Goal: Task Accomplishment & Management: Manage account settings

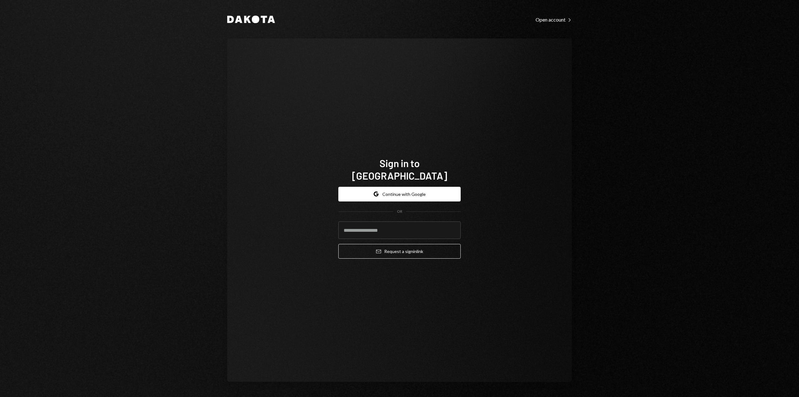
type input "**********"
click at [404, 244] on button "Email Request a sign in link" at bounding box center [399, 251] width 122 height 15
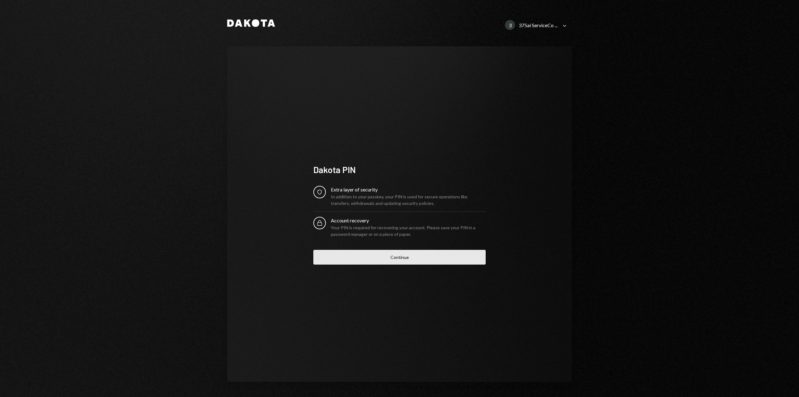
click at [404, 258] on button "Continue" at bounding box center [399, 257] width 172 height 15
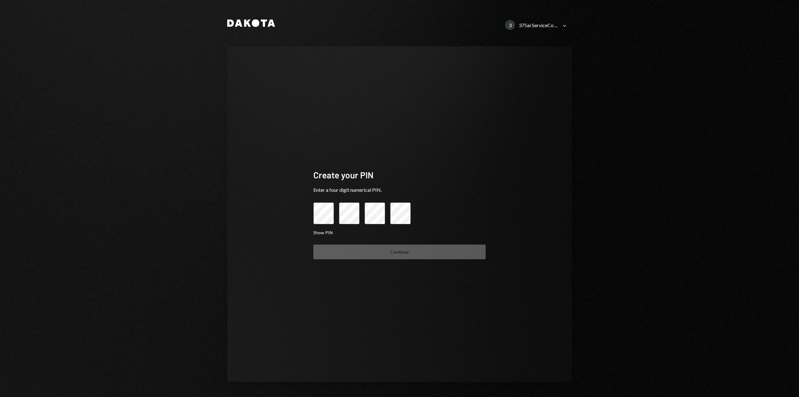
click at [552, 24] on div "375ai ServiceCo ..." at bounding box center [538, 25] width 39 height 6
click at [522, 79] on div "Laconic Foundation" at bounding box center [533, 77] width 63 height 5
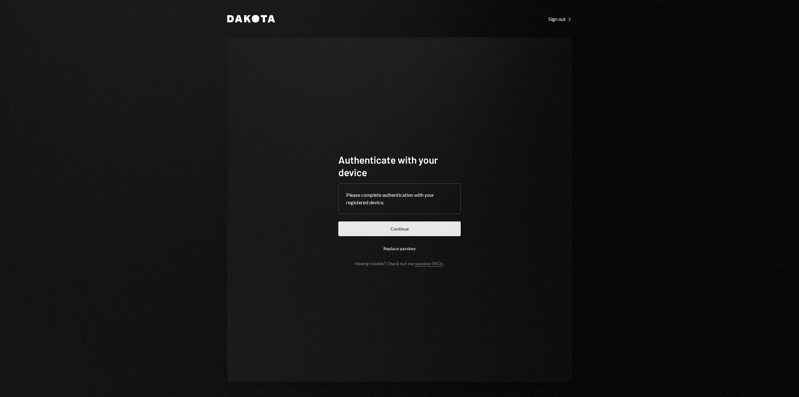
click at [421, 233] on button "Continue" at bounding box center [399, 228] width 122 height 15
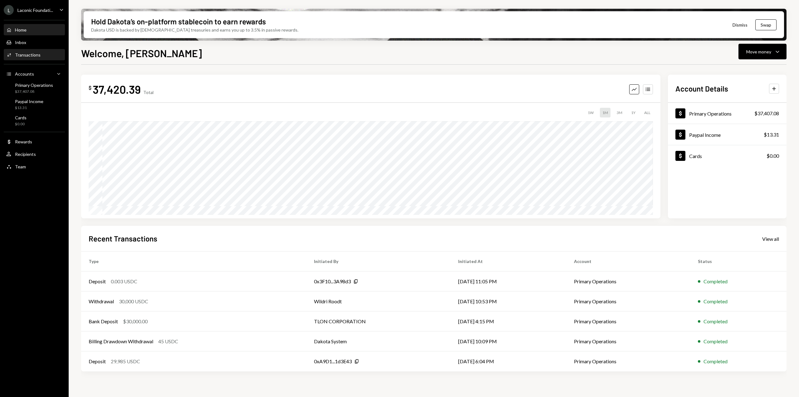
click at [36, 55] on div "Transactions" at bounding box center [28, 54] width 26 height 5
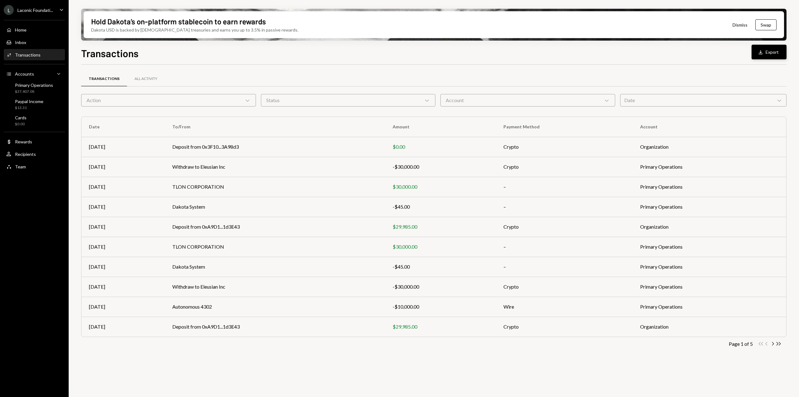
click at [759, 55] on button "Download Export" at bounding box center [768, 52] width 35 height 15
click at [59, 11] on icon "Caret Down" at bounding box center [61, 9] width 7 height 7
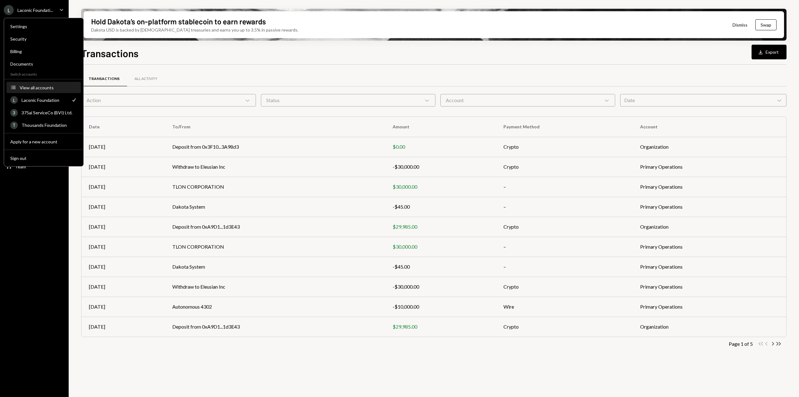
click at [40, 85] on div "View all accounts" at bounding box center [48, 87] width 57 height 5
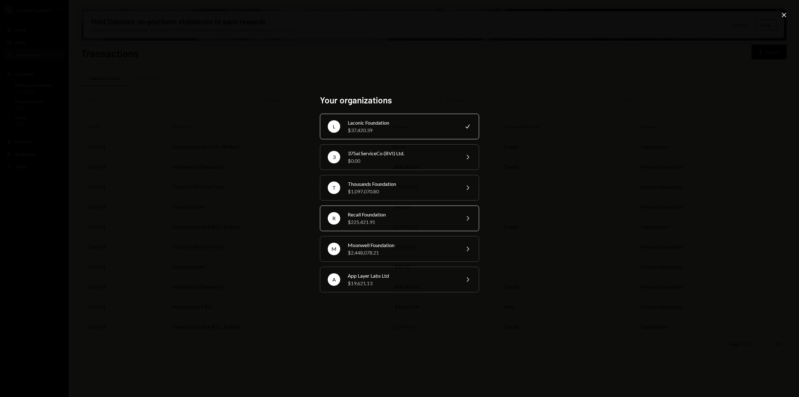
click at [378, 216] on div "Recall Foundation" at bounding box center [402, 214] width 109 height 7
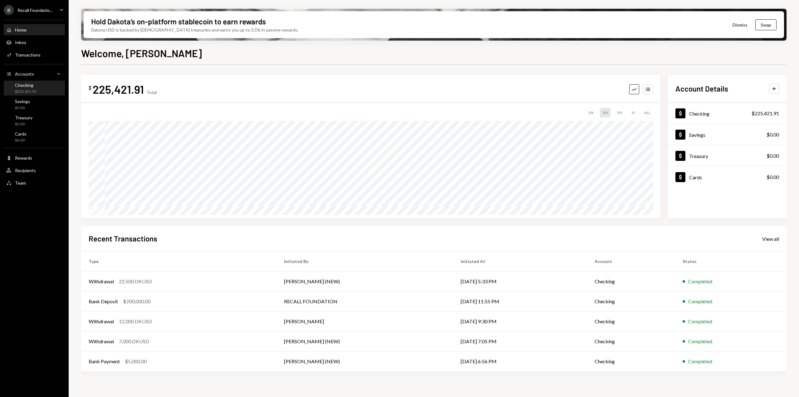
click at [10, 84] on div "Checking $225,421.91" at bounding box center [21, 88] width 30 height 12
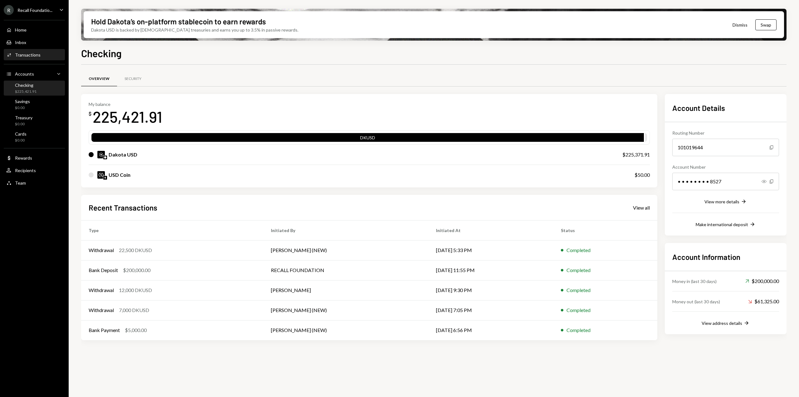
click at [31, 55] on div "Transactions" at bounding box center [28, 54] width 26 height 5
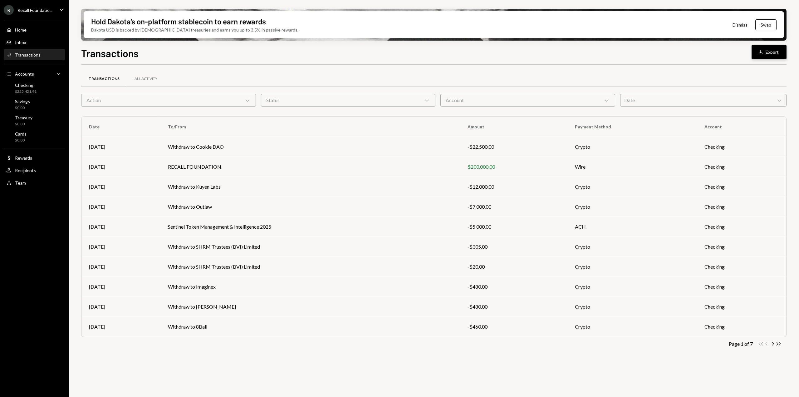
click at [758, 51] on icon "Download" at bounding box center [760, 52] width 6 height 6
click at [142, 79] on div "All Activity" at bounding box center [145, 78] width 23 height 5
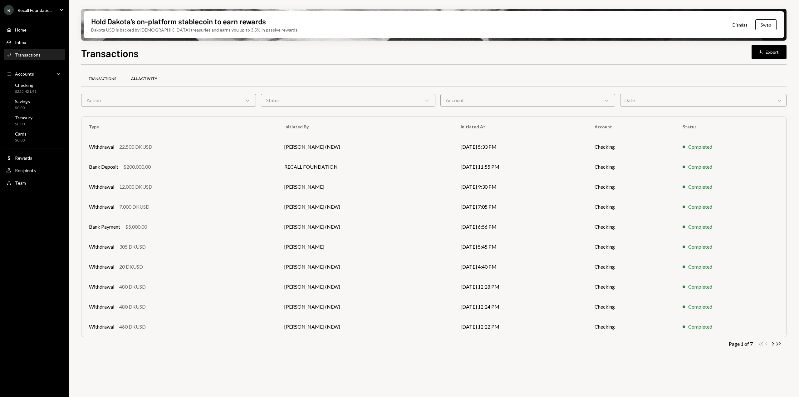
click at [101, 80] on div "Transactions" at bounding box center [102, 78] width 27 height 5
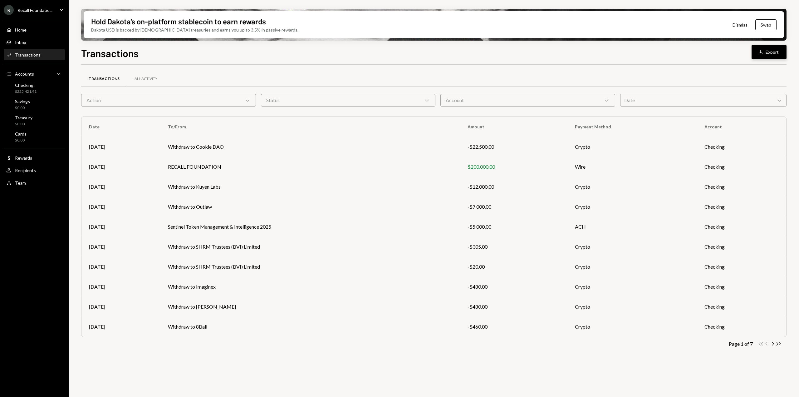
click at [756, 50] on button "Download Export" at bounding box center [768, 52] width 35 height 15
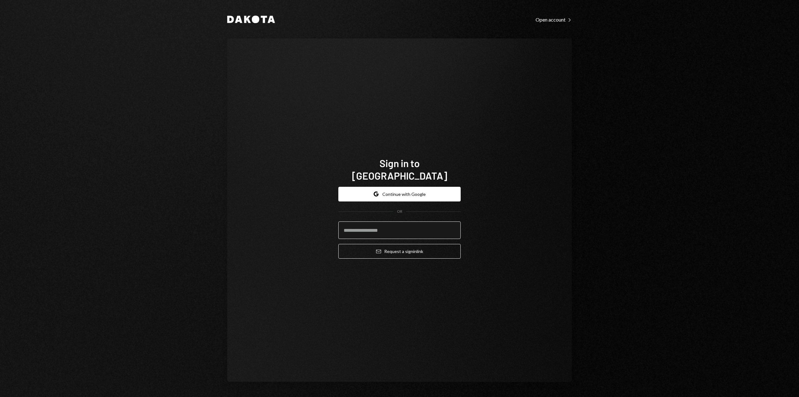
click at [385, 223] on input "email" at bounding box center [399, 229] width 122 height 17
type input "**********"
click at [396, 244] on button "Email Request a sign in link" at bounding box center [399, 251] width 122 height 15
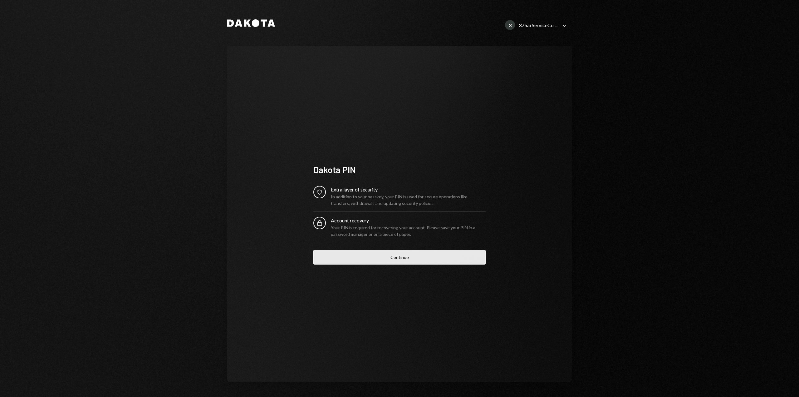
click at [373, 255] on button "Continue" at bounding box center [399, 257] width 172 height 15
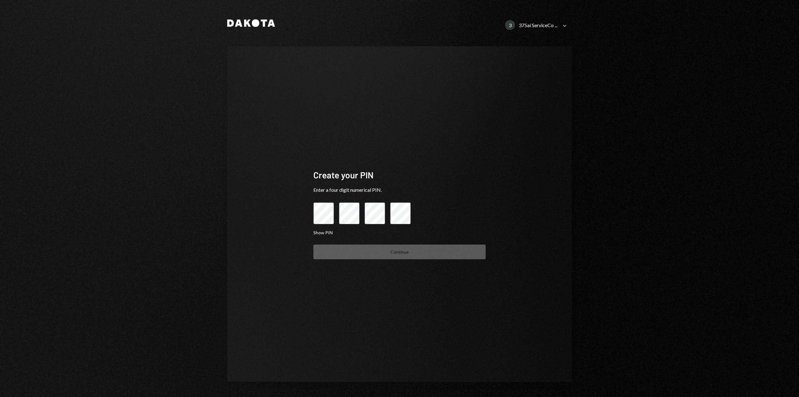
click at [561, 28] on icon "Caret Down" at bounding box center [564, 25] width 7 height 7
click at [524, 89] on div "Laconic Foundation" at bounding box center [533, 89] width 63 height 5
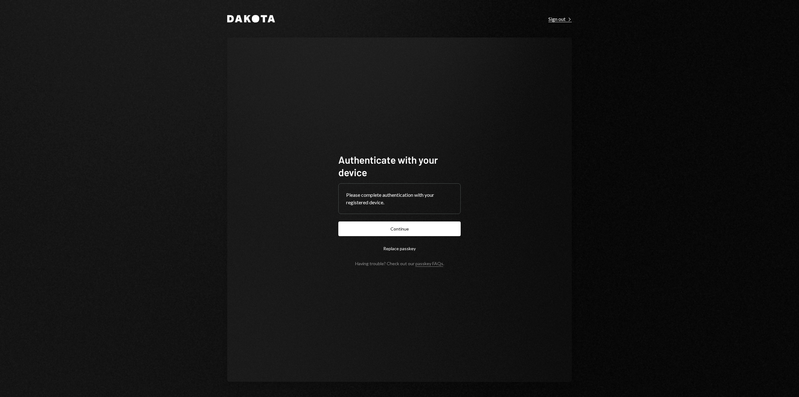
click at [557, 21] on div "Sign out Right Caret" at bounding box center [559, 19] width 23 height 6
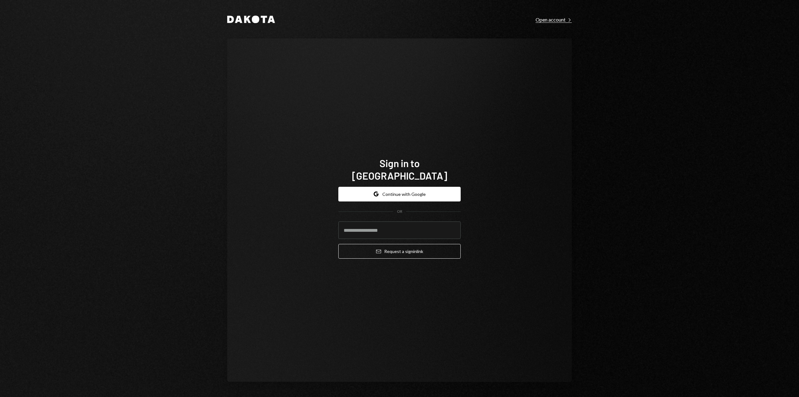
click at [562, 18] on div "Open account Right Caret" at bounding box center [553, 20] width 36 height 6
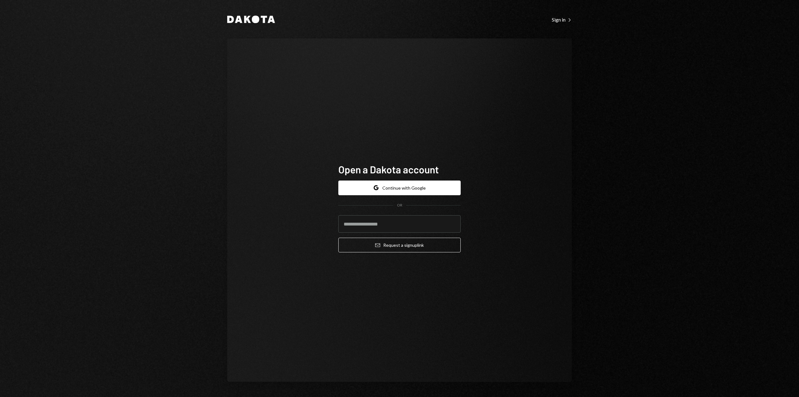
click at [562, 18] on div "Sign in Right Caret" at bounding box center [562, 20] width 20 height 6
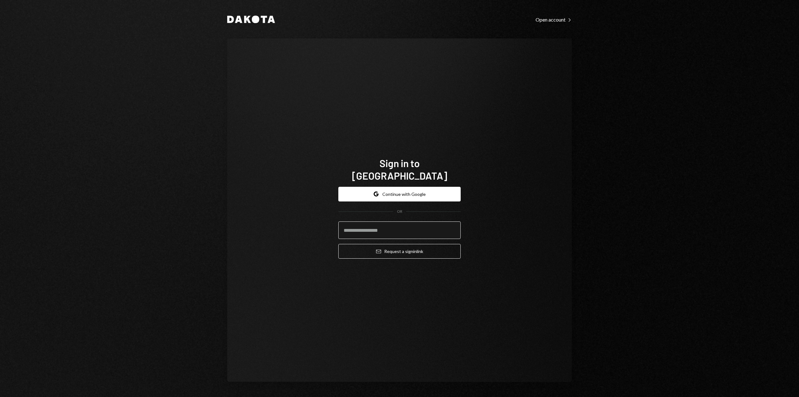
click at [402, 223] on input "email" at bounding box center [399, 229] width 122 height 17
type input "**********"
click at [405, 244] on button "Email Request a sign in link" at bounding box center [399, 251] width 122 height 15
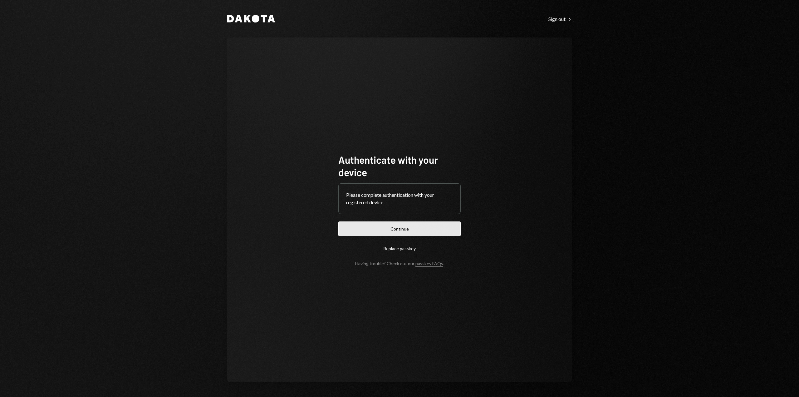
click at [427, 233] on button "Continue" at bounding box center [399, 228] width 122 height 15
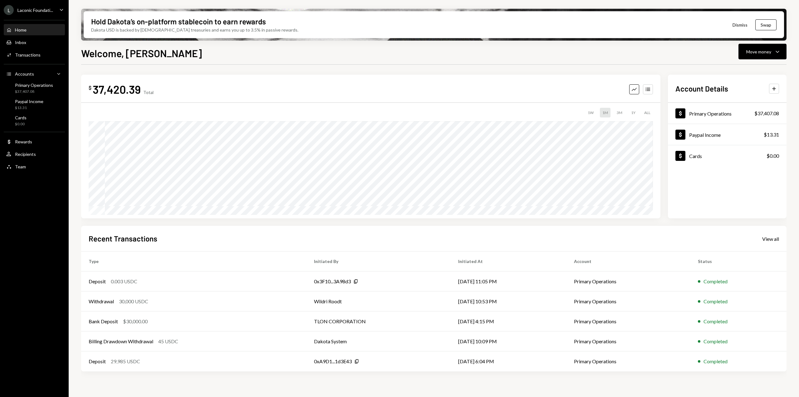
click at [46, 10] on div "Laconic Foundati..." at bounding box center [35, 9] width 36 height 5
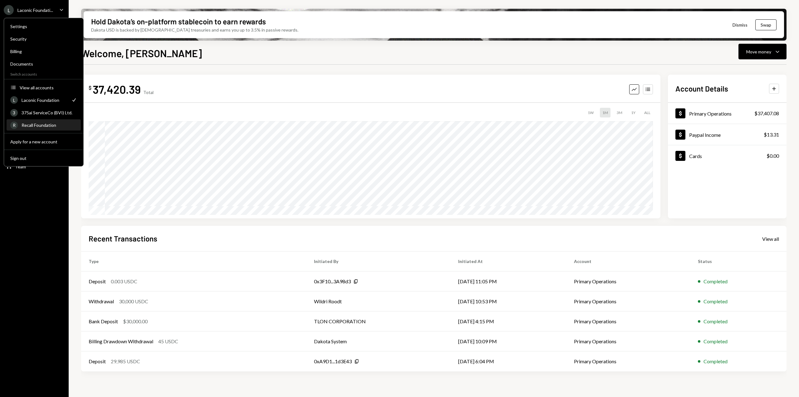
click at [41, 126] on div "Recall Foundation" at bounding box center [50, 124] width 56 height 5
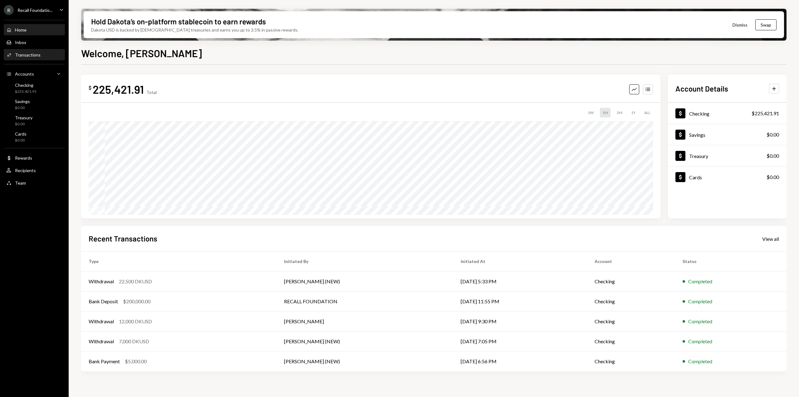
click at [24, 59] on div "Activities Transactions" at bounding box center [34, 55] width 56 height 11
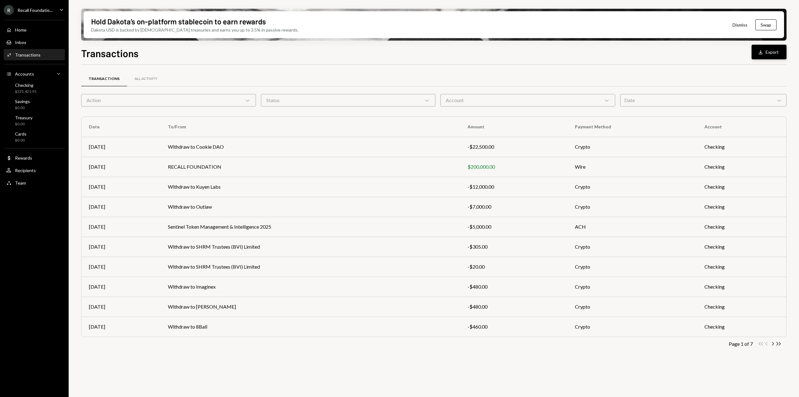
click at [767, 54] on button "Download Export" at bounding box center [768, 52] width 35 height 15
click at [153, 81] on div "All Activity" at bounding box center [145, 78] width 23 height 5
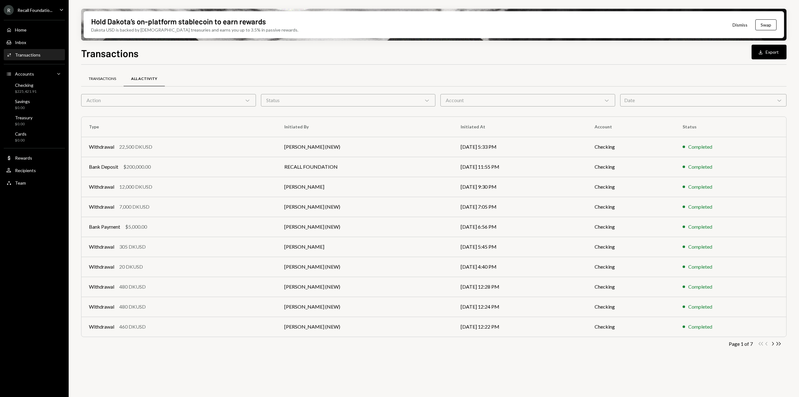
click at [105, 81] on div "Transactions" at bounding box center [102, 78] width 27 height 5
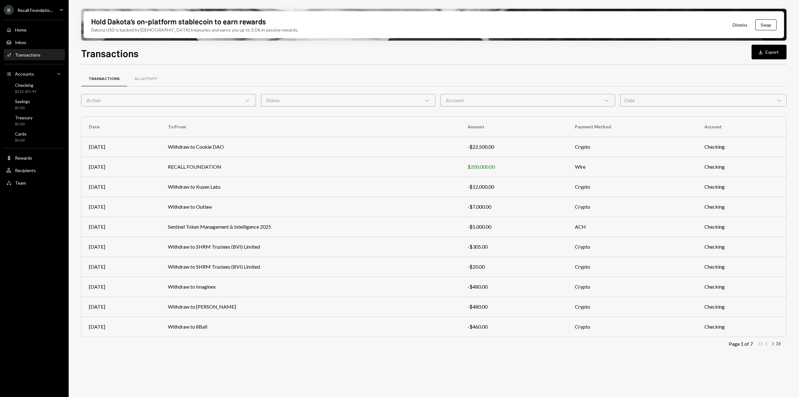
click at [772, 344] on icon "Chevron Right" at bounding box center [772, 343] width 6 height 6
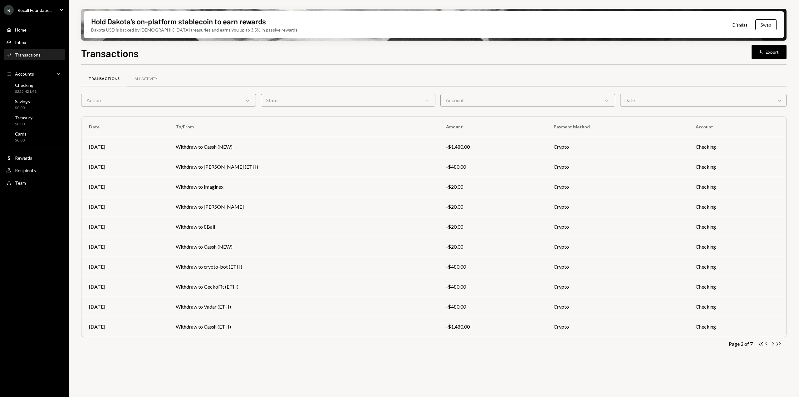
click at [773, 345] on icon "Chevron Right" at bounding box center [772, 343] width 6 height 6
click at [772, 345] on icon "button" at bounding box center [773, 343] width 2 height 3
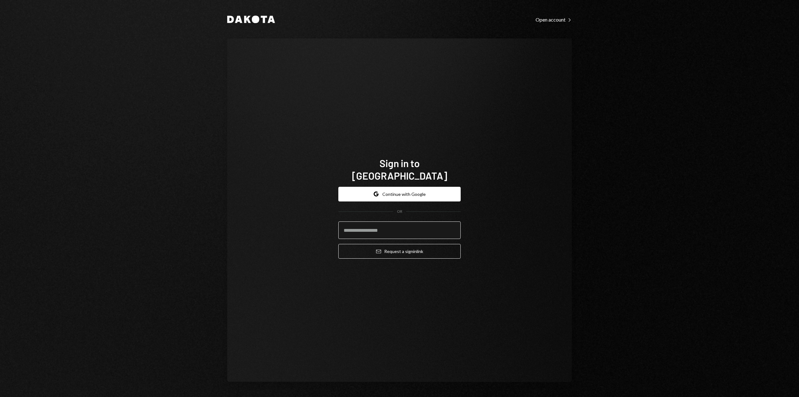
click at [418, 223] on input "email" at bounding box center [399, 229] width 122 height 17
type input "**********"
click at [410, 244] on button "Email Request a sign in link" at bounding box center [399, 251] width 122 height 15
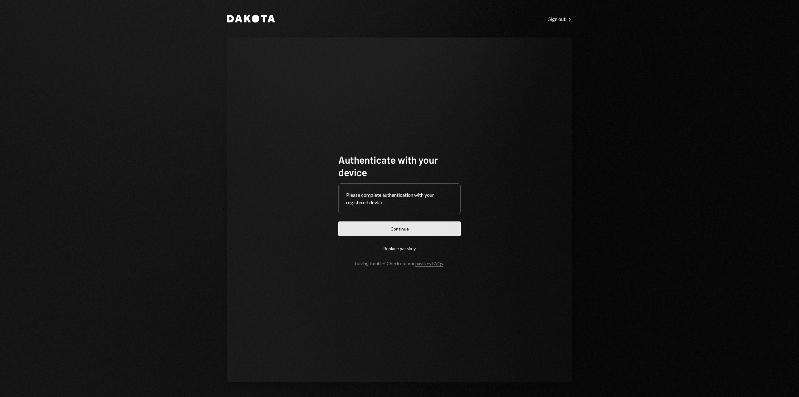
click at [413, 223] on button "Continue" at bounding box center [399, 228] width 122 height 15
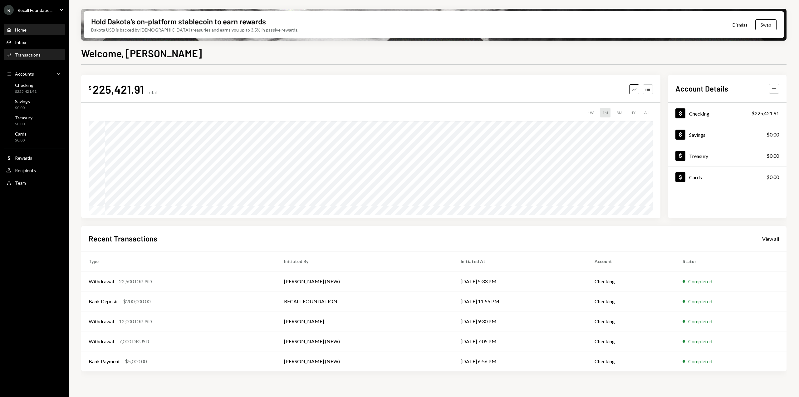
click at [29, 54] on div "Transactions" at bounding box center [28, 54] width 26 height 5
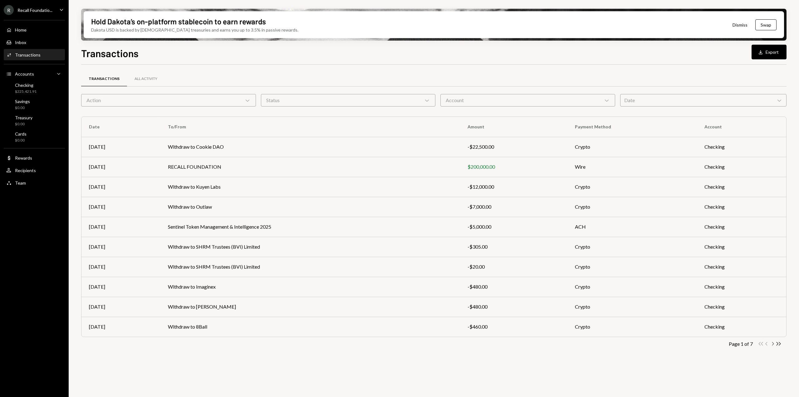
click at [773, 344] on icon "Chevron Right" at bounding box center [772, 343] width 6 height 6
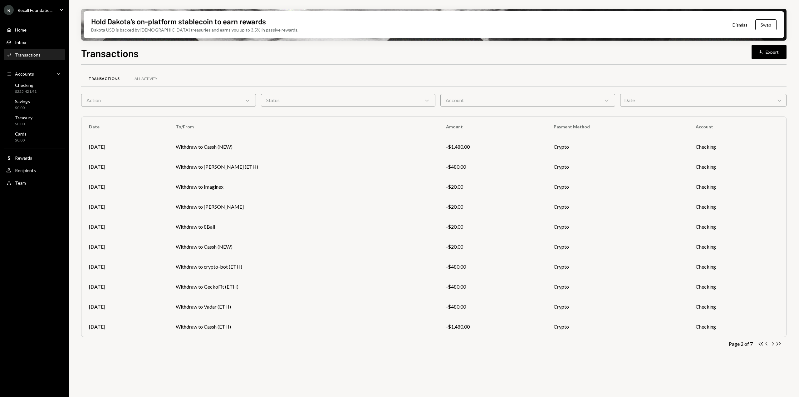
click at [771, 344] on icon "Chevron Right" at bounding box center [772, 343] width 6 height 6
click at [773, 343] on icon "Chevron Right" at bounding box center [772, 343] width 6 height 6
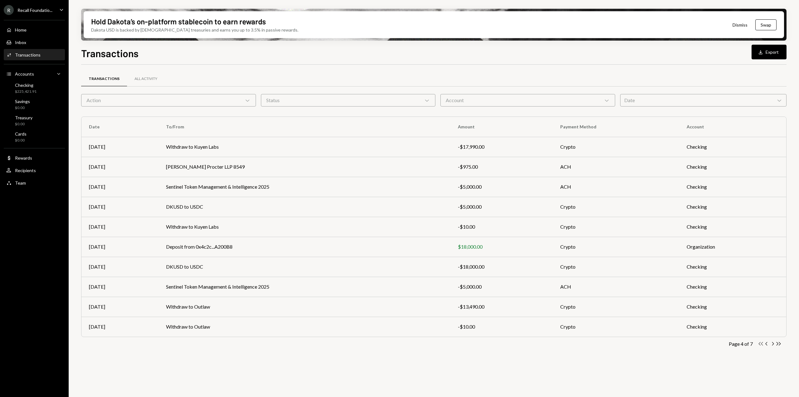
click at [760, 343] on icon "Double Arrow Left" at bounding box center [761, 343] width 6 height 6
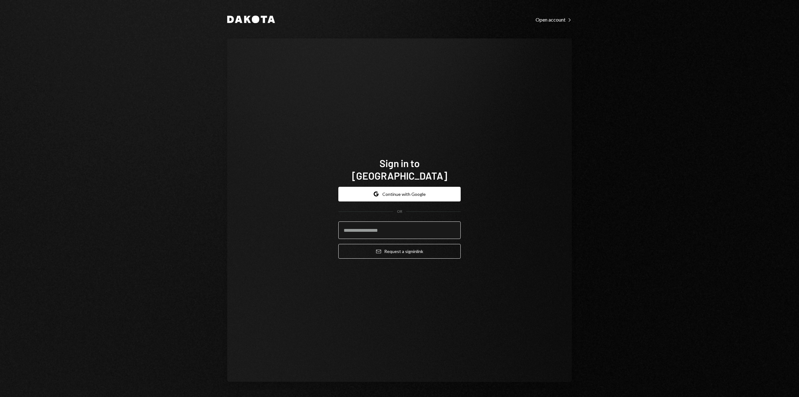
click at [401, 221] on input "email" at bounding box center [399, 229] width 122 height 17
type input "**********"
click at [406, 244] on button "Email Request a sign in link" at bounding box center [399, 251] width 122 height 15
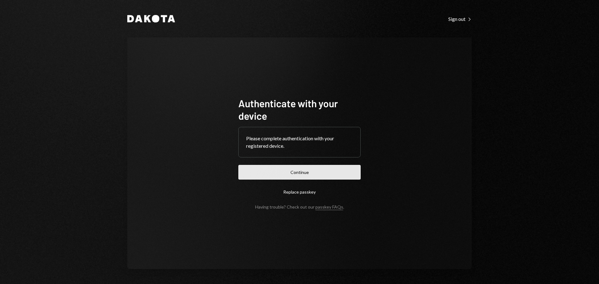
click at [309, 170] on button "Continue" at bounding box center [299, 172] width 122 height 15
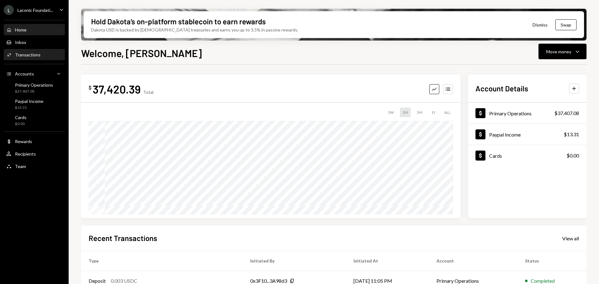
click at [26, 56] on div "Transactions" at bounding box center [28, 54] width 26 height 5
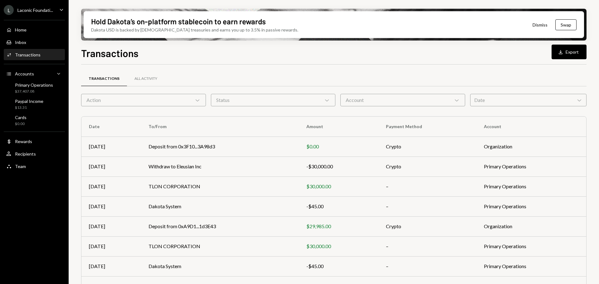
click at [34, 10] on div "Laconic Foundati..." at bounding box center [35, 9] width 36 height 5
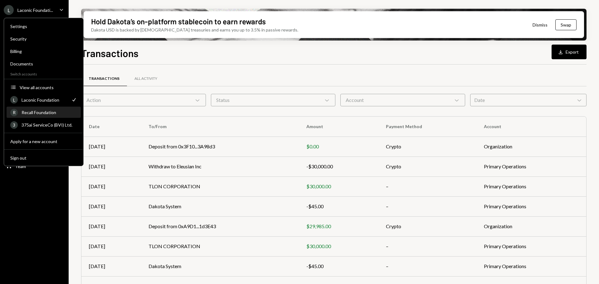
click at [41, 111] on div "Recall Foundation" at bounding box center [50, 112] width 56 height 5
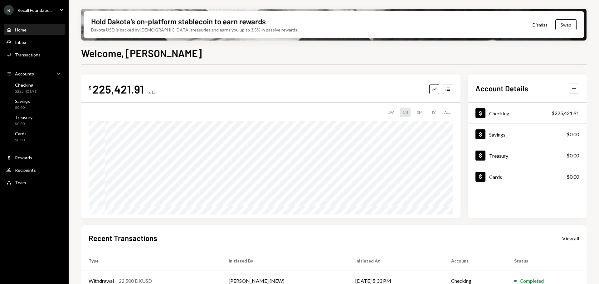
click at [21, 62] on div "Home Home Inbox Inbox Activities Transactions Accounts Accounts Caret Down Chec…" at bounding box center [34, 102] width 69 height 173
click at [24, 57] on div "Transactions" at bounding box center [28, 54] width 26 height 5
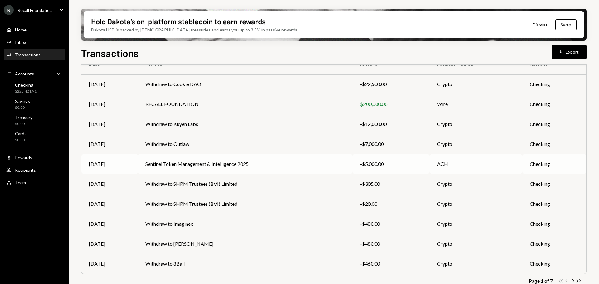
scroll to position [71, 0]
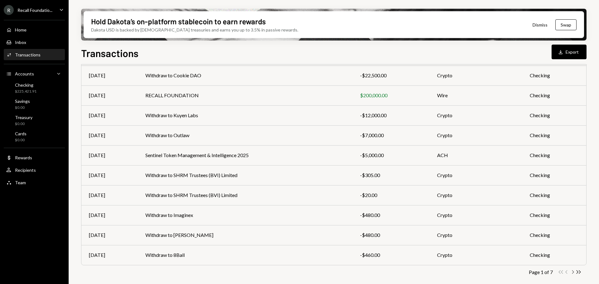
click at [572, 272] on icon "Chevron Right" at bounding box center [573, 272] width 6 height 6
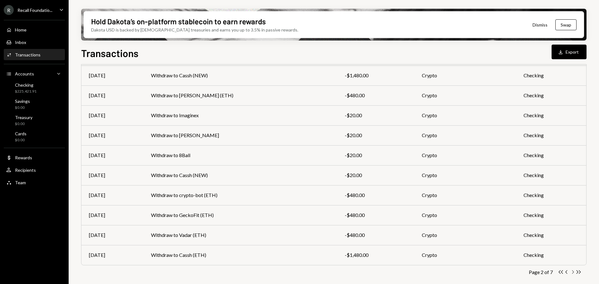
click at [572, 273] on icon "Chevron Right" at bounding box center [573, 272] width 6 height 6
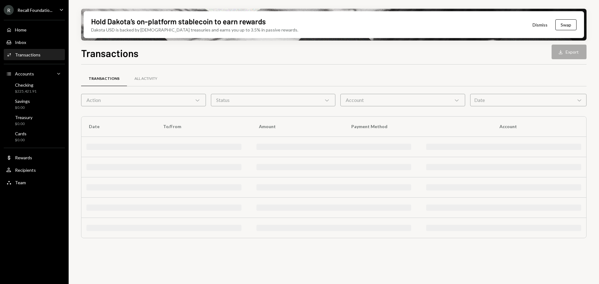
scroll to position [0, 0]
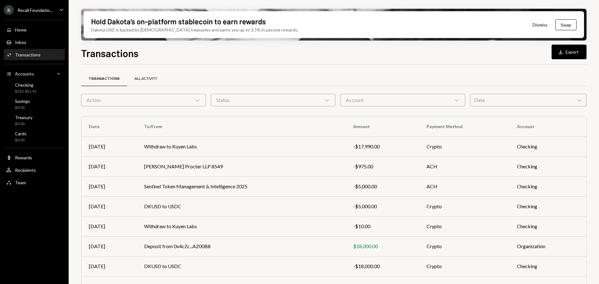
click at [147, 72] on div "All Activity" at bounding box center [146, 78] width 38 height 15
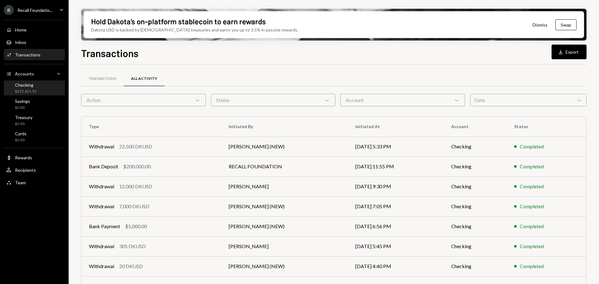
click at [20, 88] on div "Checking $225,421.91" at bounding box center [26, 88] width 22 height 12
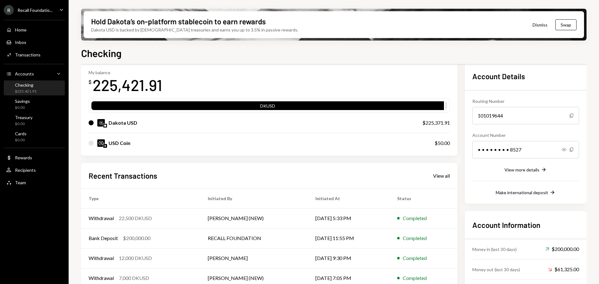
scroll to position [61, 0]
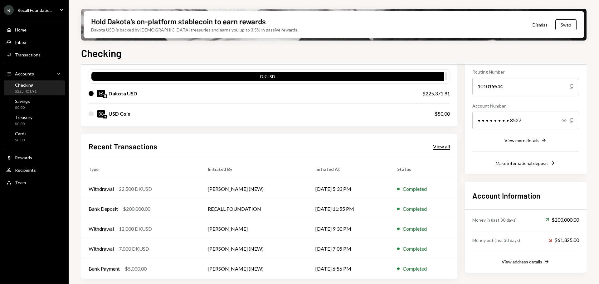
click at [433, 144] on div "View all" at bounding box center [441, 147] width 17 height 6
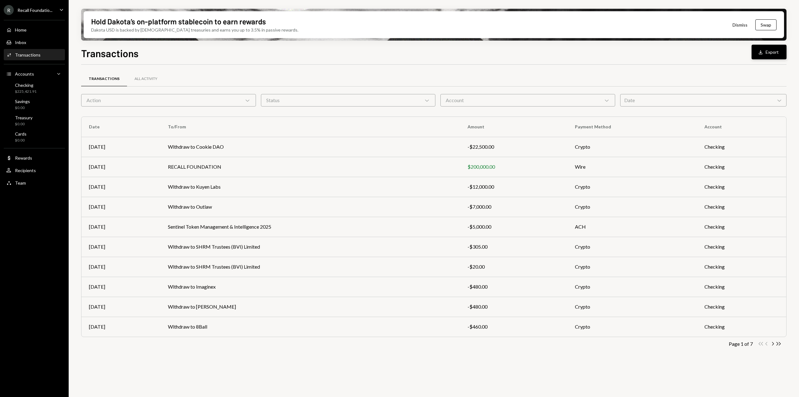
click at [599, 56] on button "Download Export" at bounding box center [768, 52] width 35 height 15
click at [599, 74] on div "Transactions All Activity" at bounding box center [433, 79] width 705 height 16
click at [61, 9] on icon "Caret Down" at bounding box center [61, 9] width 7 height 7
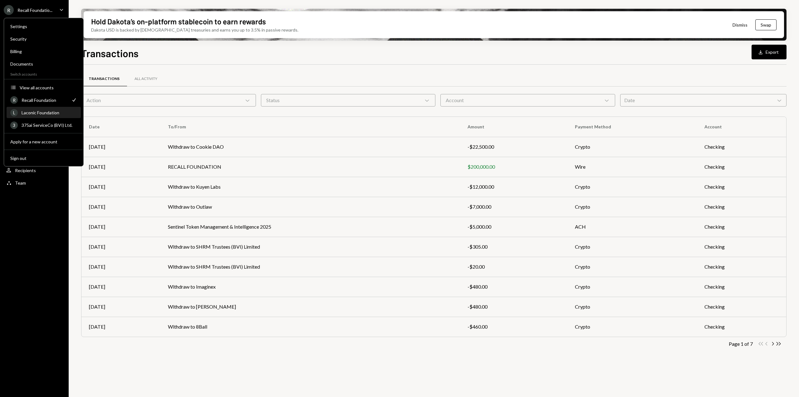
click at [50, 111] on div "Laconic Foundation" at bounding box center [50, 112] width 56 height 5
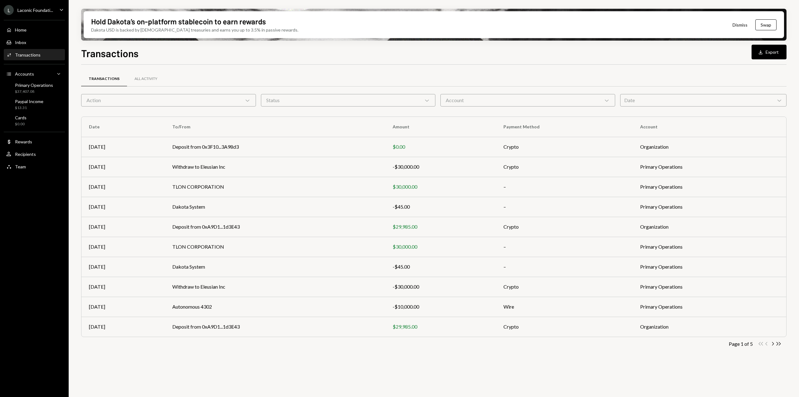
click at [757, 54] on button "Download Export" at bounding box center [768, 52] width 35 height 15
click at [44, 9] on div "Laconic Foundati..." at bounding box center [35, 9] width 36 height 5
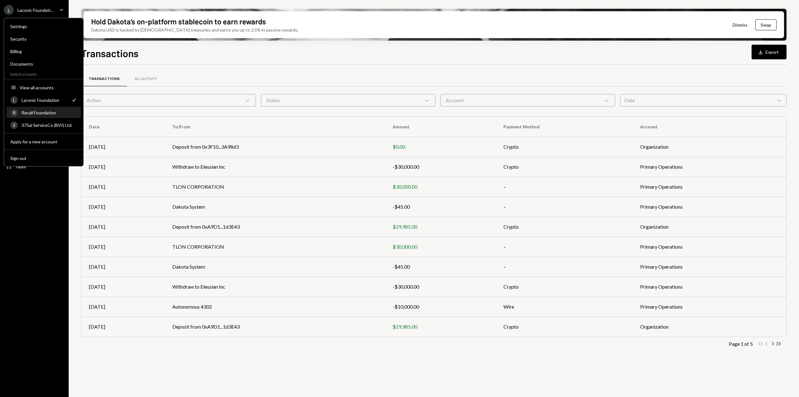
click at [53, 111] on div "Recall Foundation" at bounding box center [50, 112] width 56 height 5
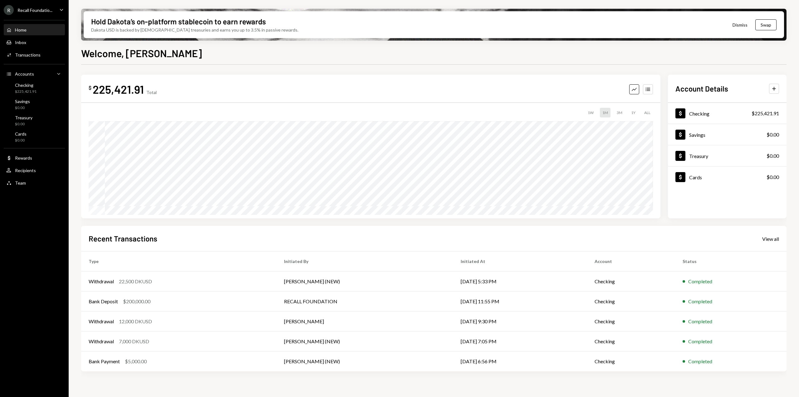
click at [61, 9] on icon "Caret Down" at bounding box center [61, 9] width 7 height 7
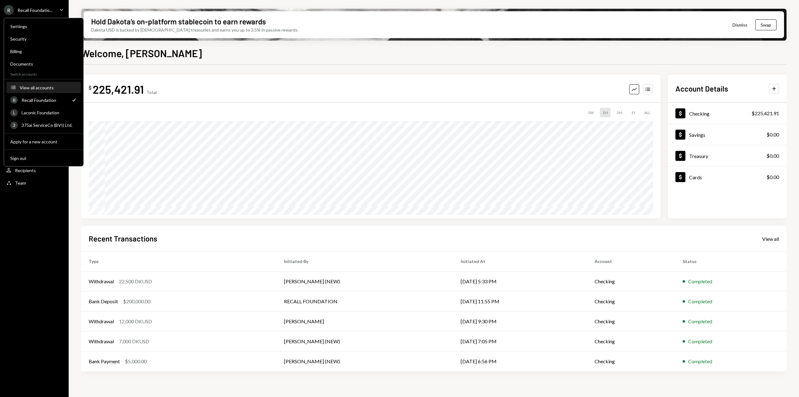
click at [34, 88] on div "View all accounts" at bounding box center [48, 87] width 57 height 5
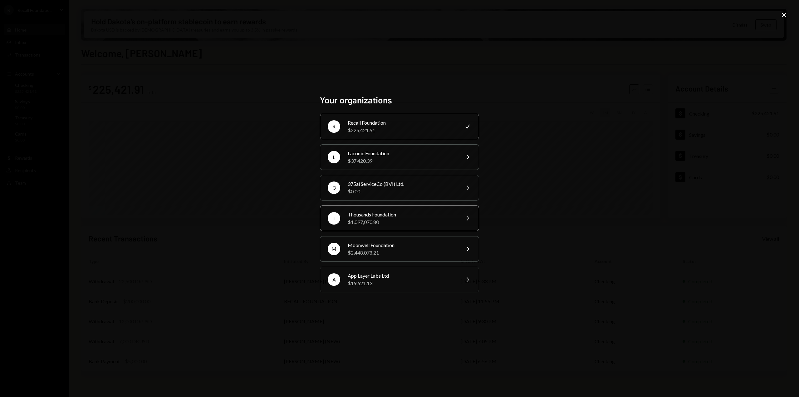
click at [360, 224] on div "$1,097,070.80" at bounding box center [402, 221] width 109 height 7
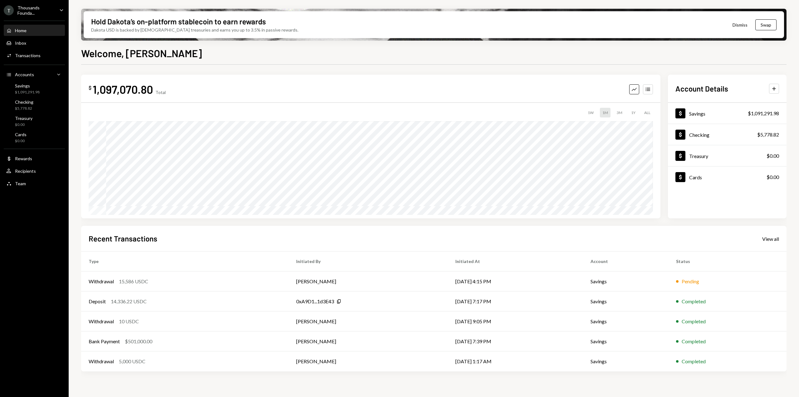
click at [256, 61] on div "Welcome, Abigail $ 1,097,070.80 Total Graph Accounts 1W 1M 3M 1Y ALL Account De…" at bounding box center [433, 240] width 705 height 388
click at [15, 56] on div "Transactions" at bounding box center [28, 55] width 26 height 5
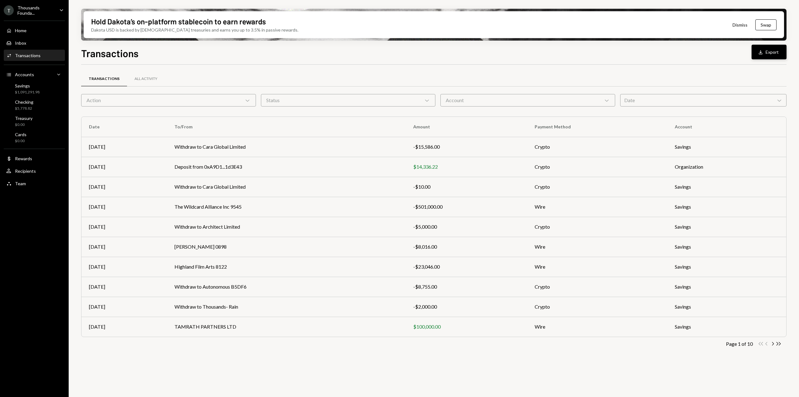
click at [769, 54] on button "Download Export" at bounding box center [768, 52] width 35 height 15
click at [705, 58] on div "Transactions Download Export" at bounding box center [433, 53] width 705 height 14
click at [35, 85] on div "Savings" at bounding box center [27, 85] width 25 height 5
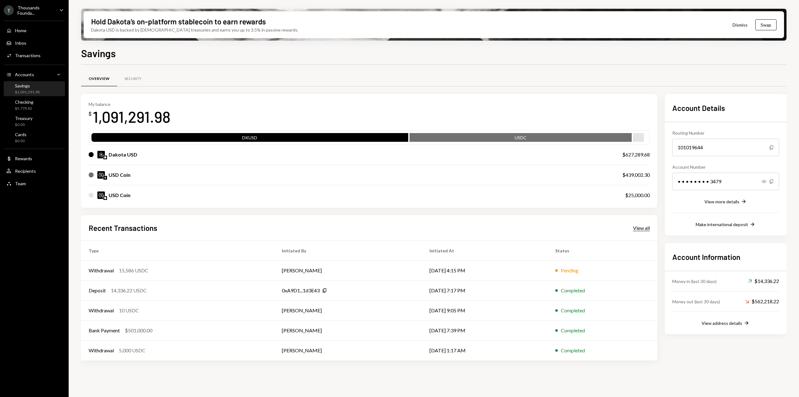
click at [636, 227] on div "View all" at bounding box center [641, 228] width 17 height 6
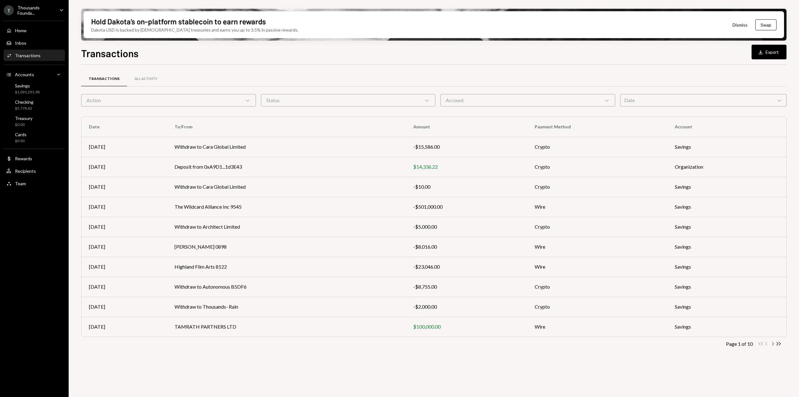
click at [771, 346] on icon "Chevron Right" at bounding box center [772, 343] width 6 height 6
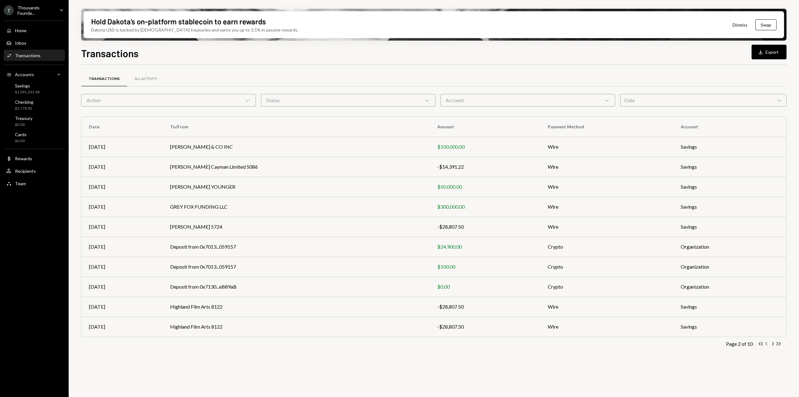
click at [767, 344] on icon "Chevron Left" at bounding box center [767, 343] width 6 height 6
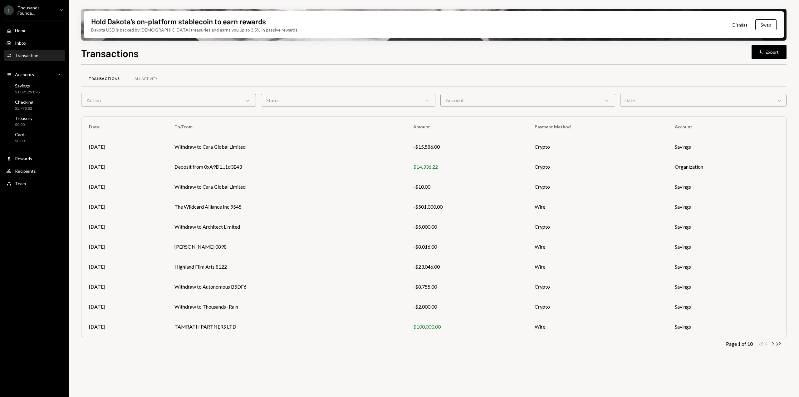
click at [772, 345] on icon "Chevron Right" at bounding box center [772, 343] width 6 height 6
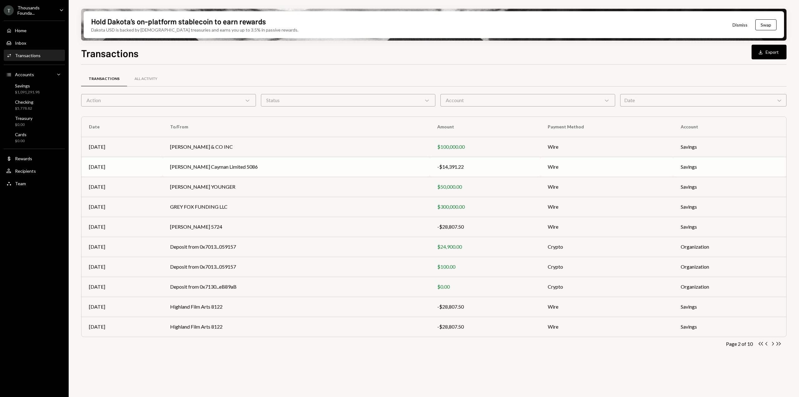
click at [437, 164] on div "-$14,391.22" at bounding box center [484, 166] width 95 height 7
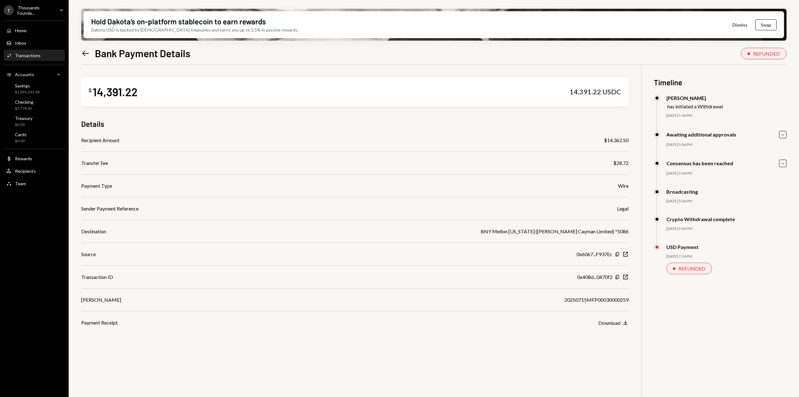
click at [88, 54] on icon "Left Arrow" at bounding box center [85, 53] width 9 height 9
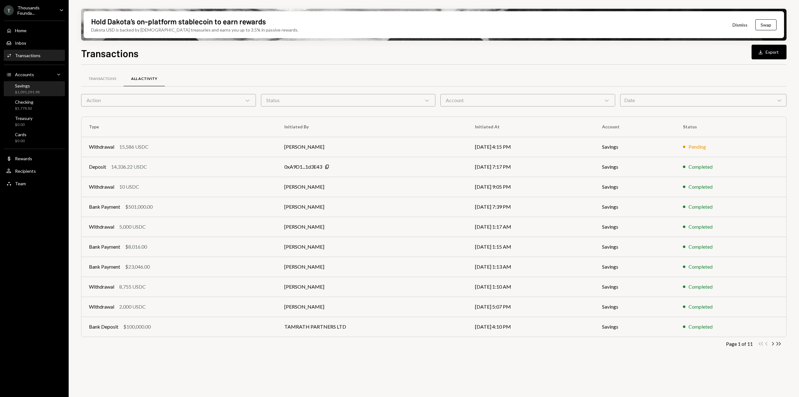
click at [33, 94] on div "$1,091,291.98" at bounding box center [27, 92] width 25 height 5
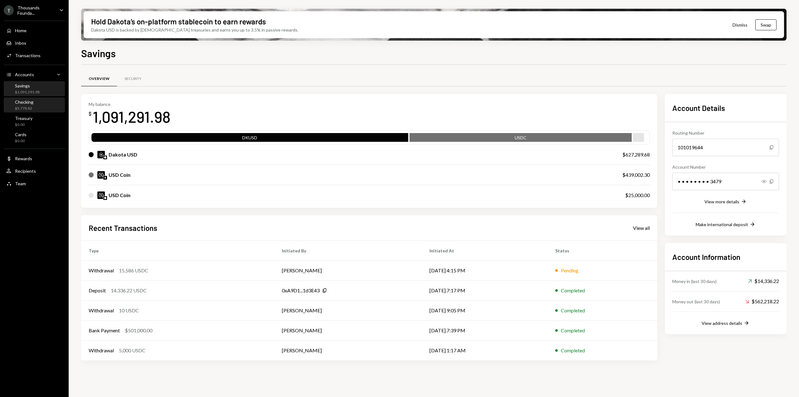
click at [37, 107] on div "Checking $5,778.82" at bounding box center [34, 105] width 56 height 12
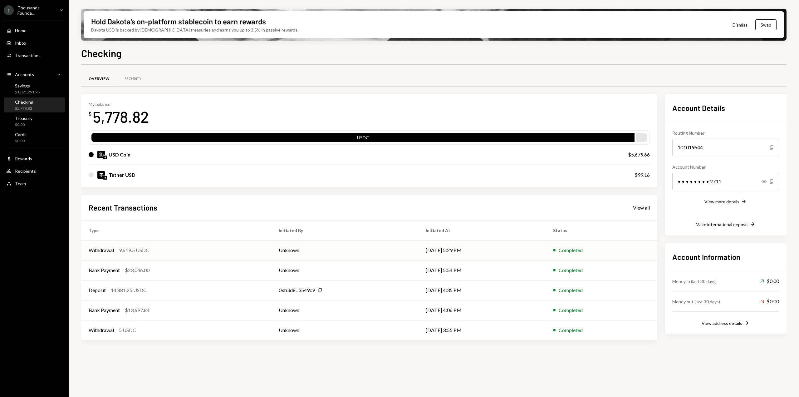
click at [127, 251] on div "9,619.5 USDC" at bounding box center [134, 249] width 30 height 7
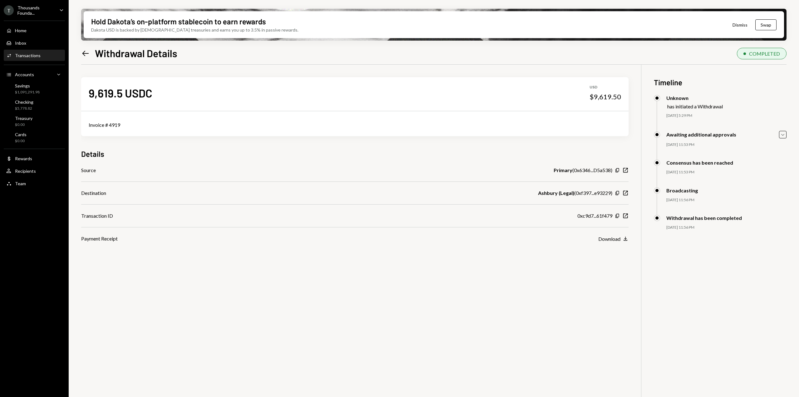
click at [87, 54] on icon "Left Arrow" at bounding box center [85, 53] width 9 height 9
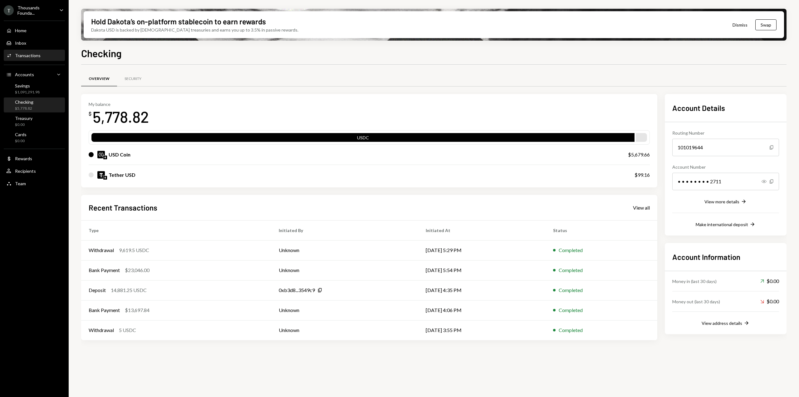
click at [23, 53] on div "Activities Transactions" at bounding box center [23, 56] width 34 height 6
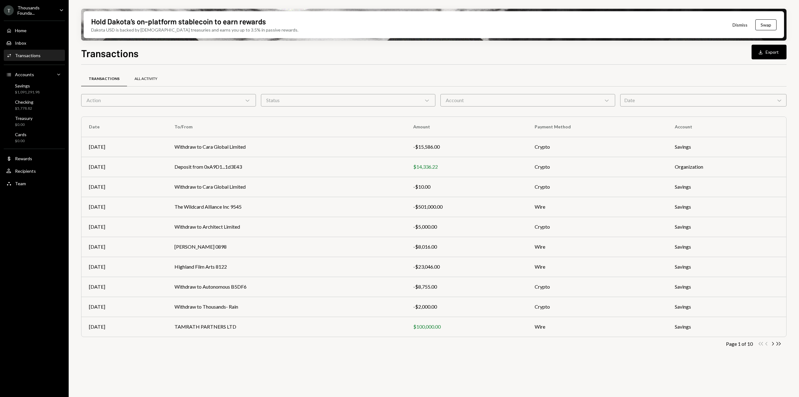
click at [146, 80] on div "All Activity" at bounding box center [145, 78] width 23 height 5
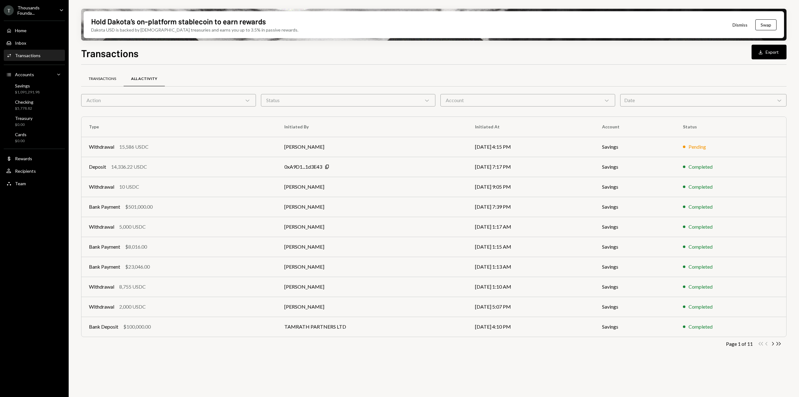
click at [101, 78] on div "Transactions" at bounding box center [102, 78] width 27 height 5
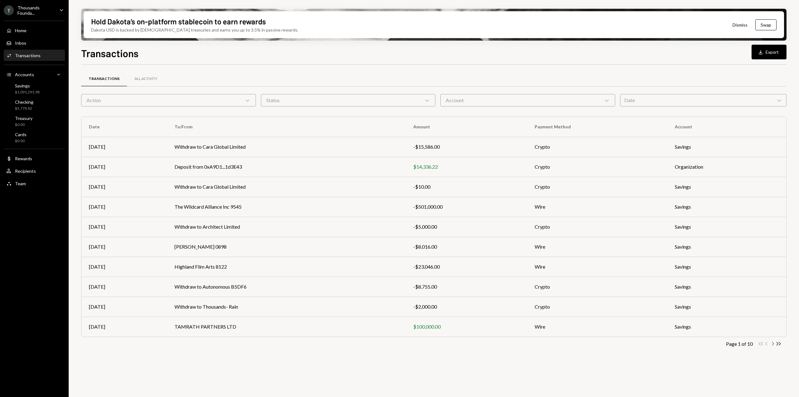
click at [774, 345] on icon "Chevron Right" at bounding box center [772, 343] width 6 height 6
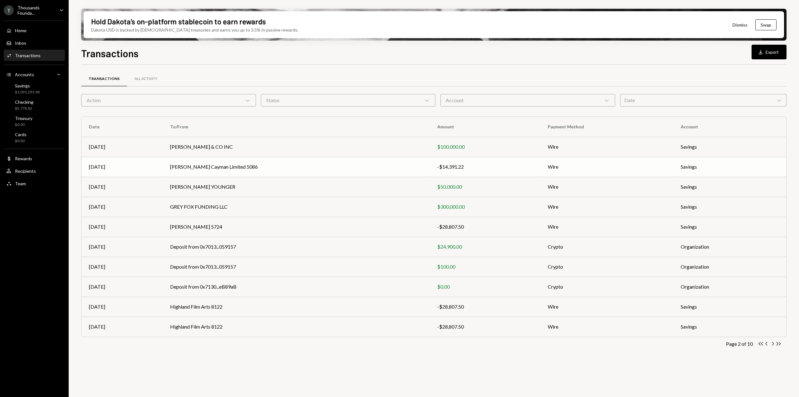
click at [241, 168] on td "[PERSON_NAME] Cayman Limited 5086" at bounding box center [296, 167] width 267 height 20
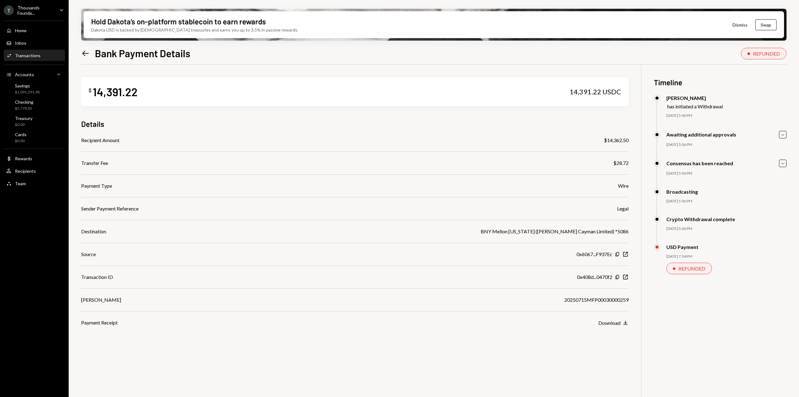
click at [83, 56] on icon "Left Arrow" at bounding box center [85, 53] width 9 height 9
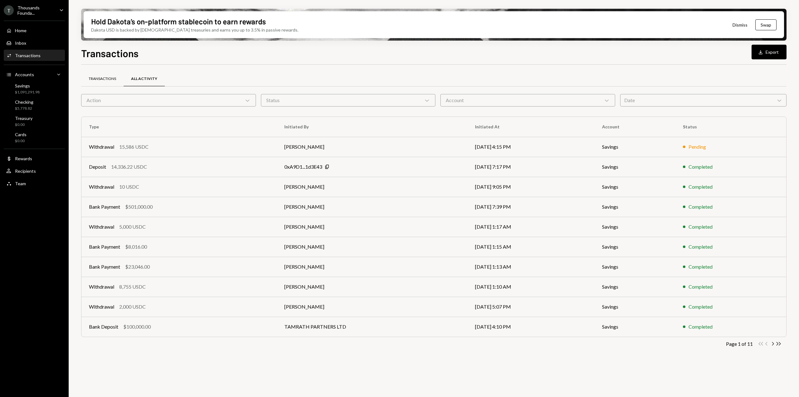
click at [104, 73] on div "Transactions" at bounding box center [102, 78] width 42 height 15
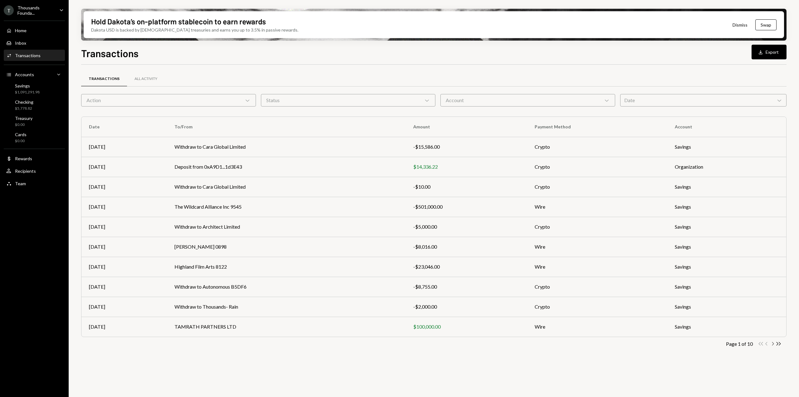
click at [772, 344] on icon "Chevron Right" at bounding box center [772, 343] width 6 height 6
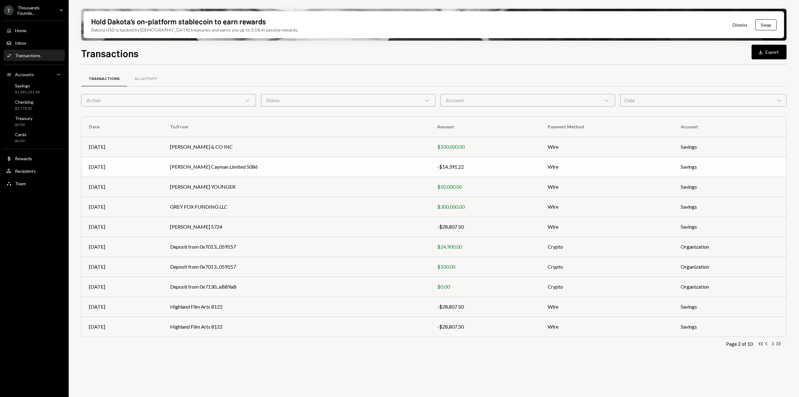
click at [219, 163] on td "[PERSON_NAME] Cayman Limited 5086" at bounding box center [296, 167] width 267 height 20
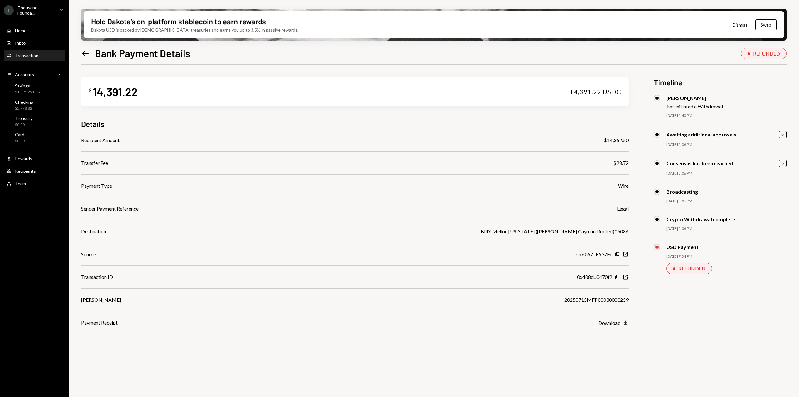
click at [85, 51] on icon "Left Arrow" at bounding box center [85, 53] width 9 height 9
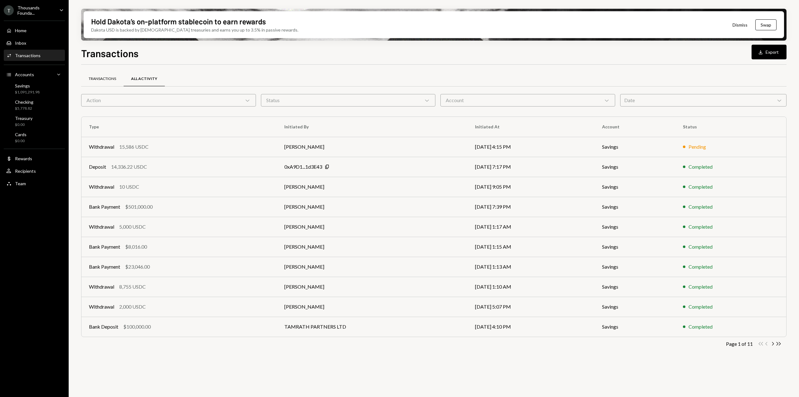
click at [115, 78] on div "Transactions" at bounding box center [102, 78] width 27 height 5
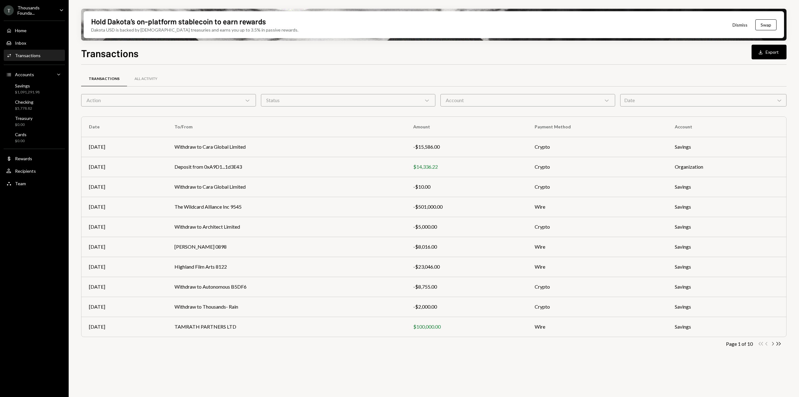
click at [773, 344] on icon "button" at bounding box center [773, 343] width 2 height 3
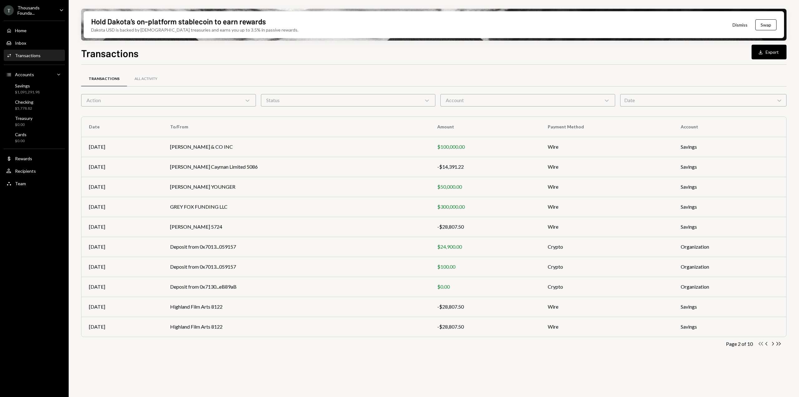
click at [762, 343] on icon "button" at bounding box center [761, 343] width 4 height 3
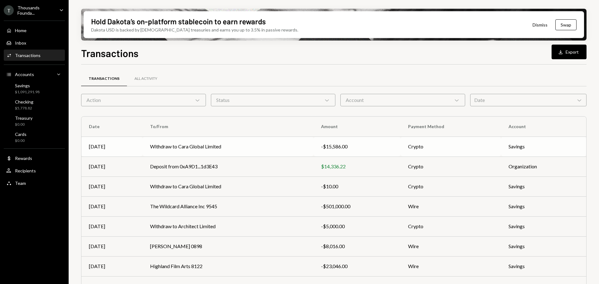
click at [232, 144] on td "Withdraw to Cara Global Limited" at bounding box center [228, 147] width 171 height 20
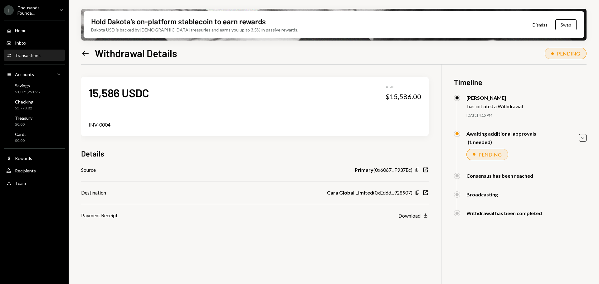
click at [81, 53] on div "Hold Dakota’s on-platform stablecoin to earn rewards Dakota USD is backed by U.…" at bounding box center [334, 142] width 530 height 284
click at [84, 54] on icon "Left Arrow" at bounding box center [85, 53] width 9 height 9
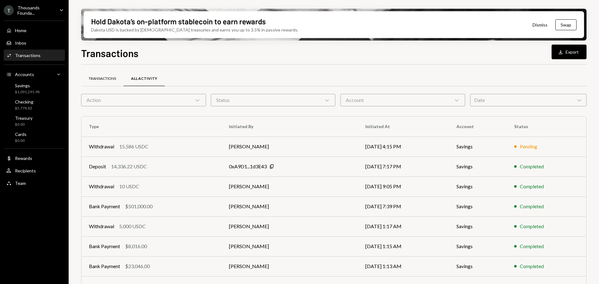
click at [117, 82] on div "Transactions" at bounding box center [102, 78] width 42 height 15
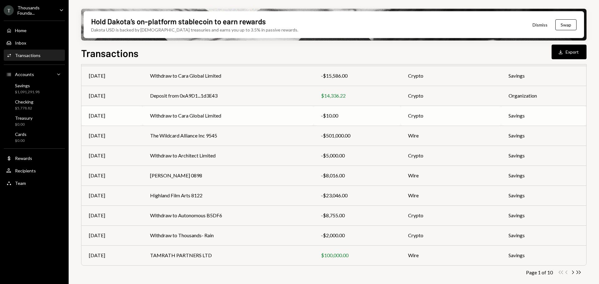
scroll to position [71, 0]
click at [575, 272] on icon "Chevron Right" at bounding box center [573, 272] width 6 height 6
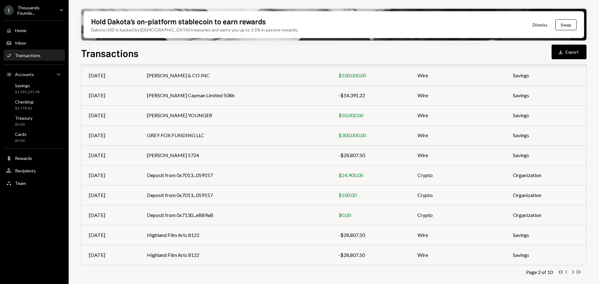
click at [568, 272] on icon "Chevron Left" at bounding box center [567, 272] width 6 height 6
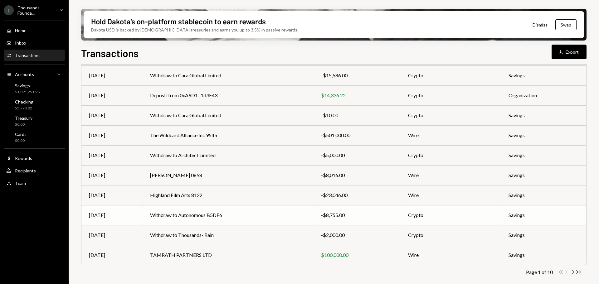
click at [319, 218] on td "-$8,755.00" at bounding box center [357, 215] width 87 height 20
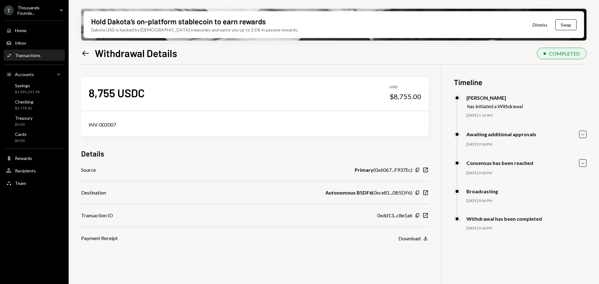
click at [86, 56] on icon "Left Arrow" at bounding box center [85, 53] width 9 height 9
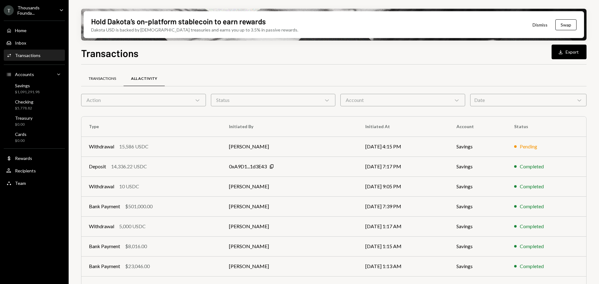
click at [108, 78] on div "Transactions" at bounding box center [102, 78] width 27 height 5
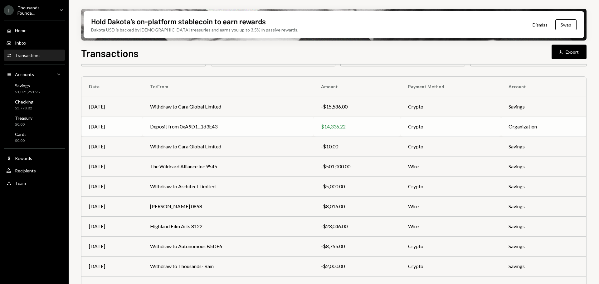
scroll to position [31, 0]
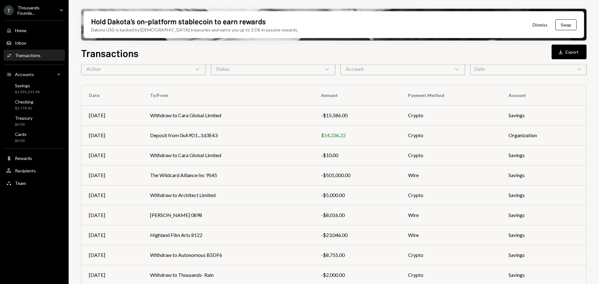
click at [302, 116] on td "Withdraw to Cara Global Limited" at bounding box center [228, 115] width 171 height 20
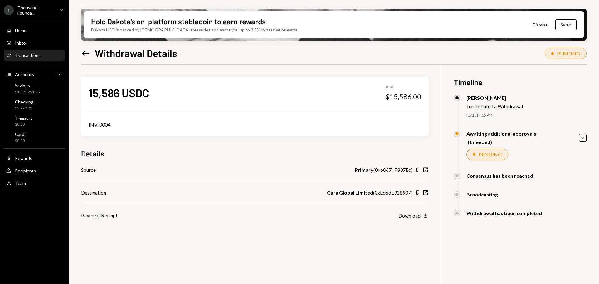
click at [84, 54] on icon "Left Arrow" at bounding box center [85, 53] width 9 height 9
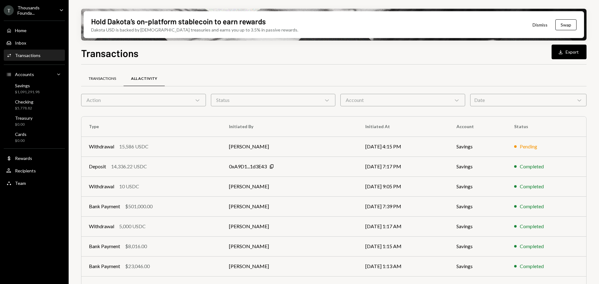
click at [108, 81] on div "Transactions" at bounding box center [102, 78] width 27 height 5
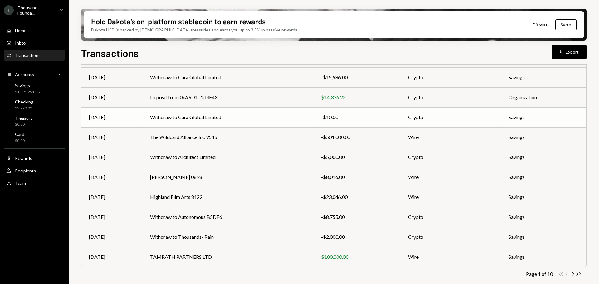
scroll to position [71, 0]
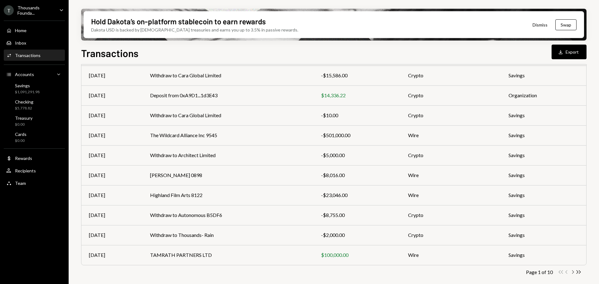
click at [574, 273] on icon "Chevron Right" at bounding box center [573, 272] width 6 height 6
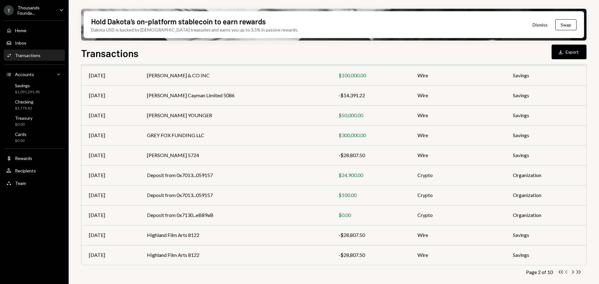
click at [567, 273] on icon "Chevron Left" at bounding box center [567, 272] width 6 height 6
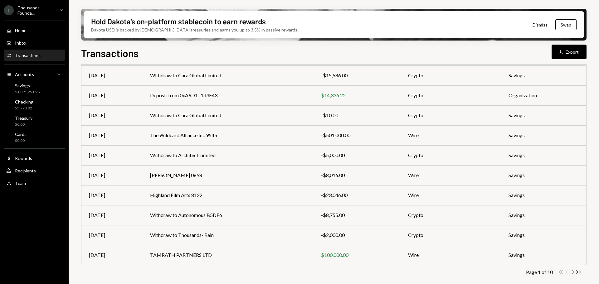
click at [573, 273] on icon "Chevron Right" at bounding box center [573, 272] width 6 height 6
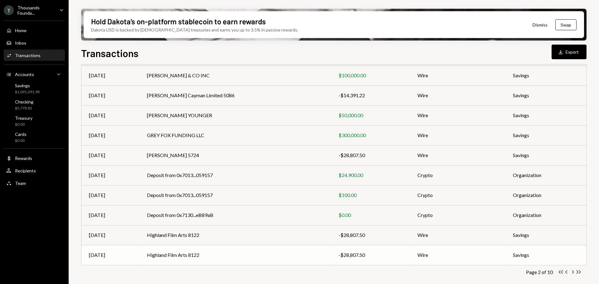
click at [310, 255] on td "Highland Film Arts 8122" at bounding box center [234, 255] width 191 height 20
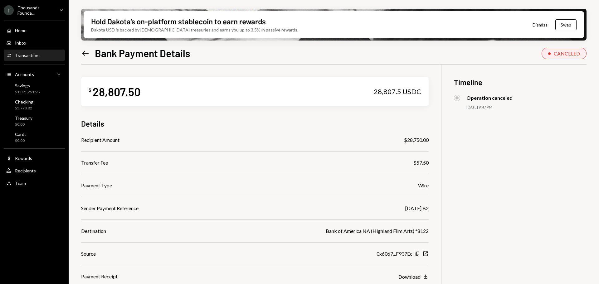
click at [86, 56] on icon "Left Arrow" at bounding box center [85, 53] width 9 height 9
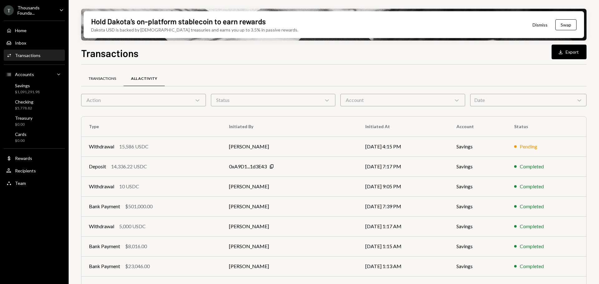
click at [112, 78] on div "Transactions" at bounding box center [102, 78] width 27 height 5
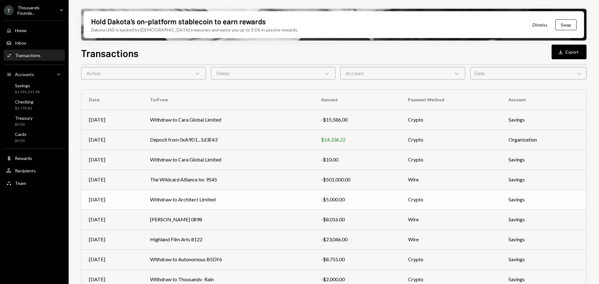
scroll to position [71, 0]
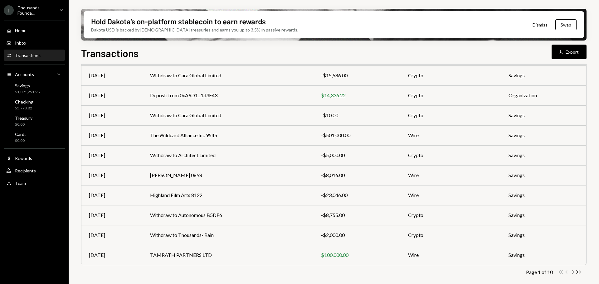
click at [570, 274] on icon "Chevron Right" at bounding box center [573, 272] width 6 height 6
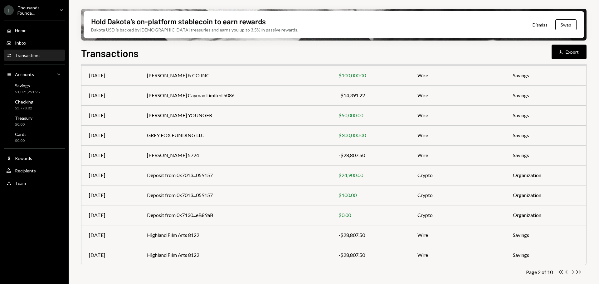
click at [575, 274] on icon "Chevron Right" at bounding box center [573, 272] width 6 height 6
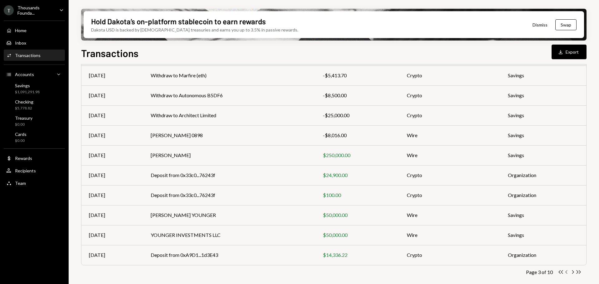
click at [565, 271] on icon "Chevron Left" at bounding box center [567, 272] width 6 height 6
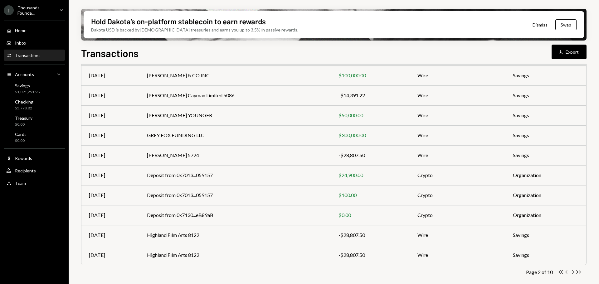
click at [564, 272] on icon "Chevron Left" at bounding box center [567, 272] width 6 height 6
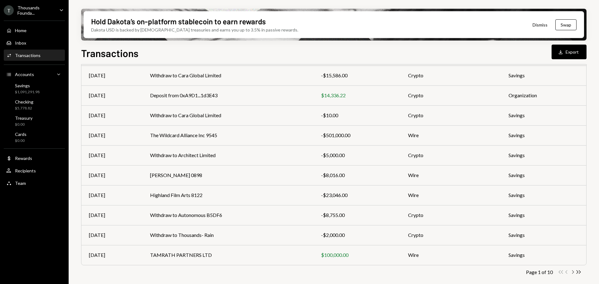
click at [573, 273] on icon "button" at bounding box center [573, 272] width 2 height 3
